Goal: Information Seeking & Learning: Learn about a topic

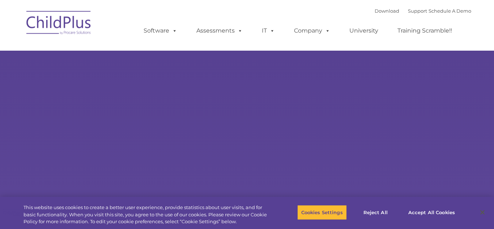
type input ""
select select "MEDIUM"
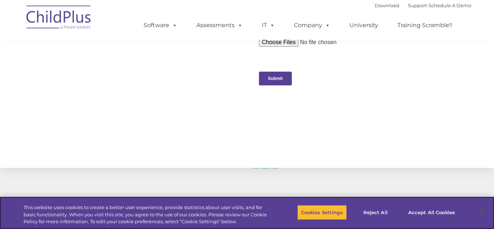
scroll to position [849, 0]
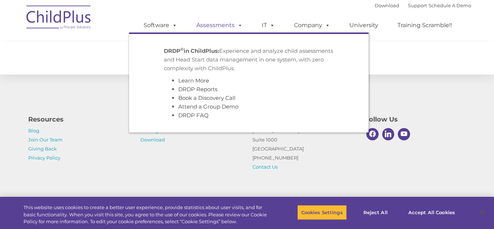
click at [229, 25] on link "Assessments" at bounding box center [219, 25] width 61 height 14
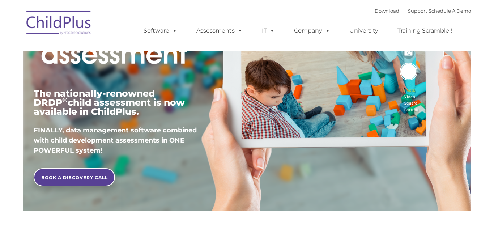
type input ""
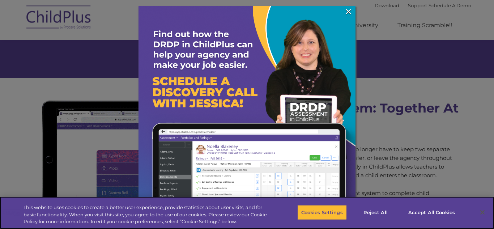
scroll to position [574, 0]
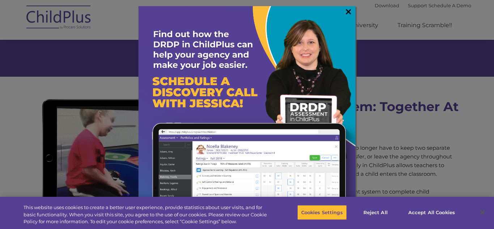
click at [350, 14] on link "×" at bounding box center [349, 11] width 8 height 7
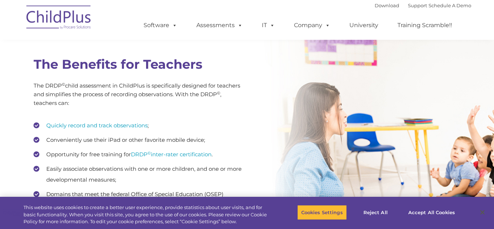
scroll to position [941, 0]
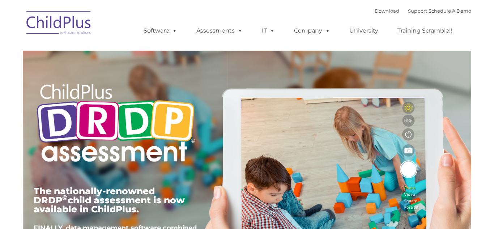
type input ""
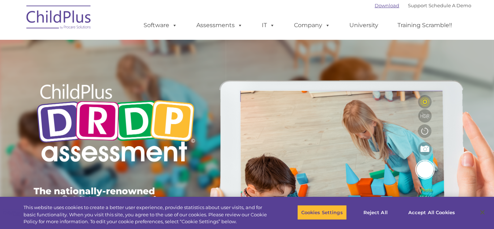
click at [375, 7] on link "Download" at bounding box center [387, 6] width 25 height 6
click at [377, 8] on link "Download" at bounding box center [387, 6] width 25 height 6
